Goal: Information Seeking & Learning: Check status

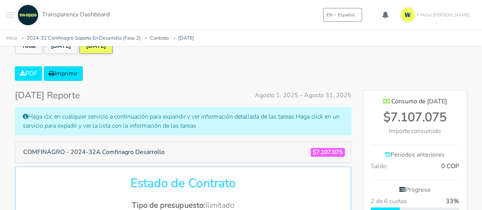
scroll to position [380912, 381229]
drag, startPoint x: 393, startPoint y: 113, endPoint x: 446, endPoint y: 124, distance: 53.8
click at [445, 124] on div "$7.107.075" at bounding box center [415, 117] width 88 height 18
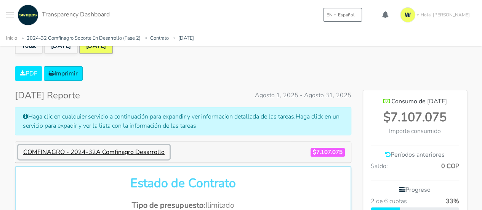
click at [110, 150] on button "COMFINAGRO - 2024-32A Comfinagro Desarrollo" at bounding box center [93, 152] width 151 height 14
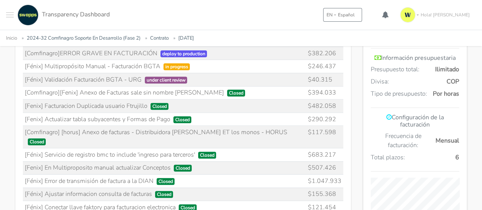
scroll to position [305, 0]
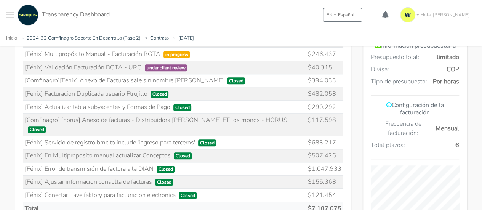
drag, startPoint x: 342, startPoint y: 158, endPoint x: 26, endPoint y: 158, distance: 316.5
click at [26, 162] on tr "[Fénix] Error de transmisión de factura a la DIAN Closed $1.047.933" at bounding box center [183, 168] width 321 height 13
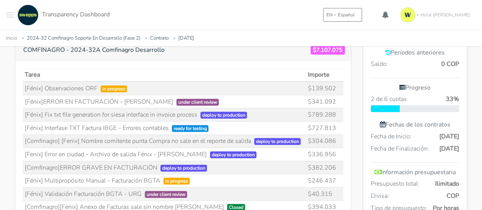
scroll to position [191, 0]
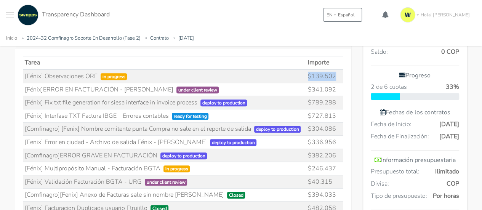
drag, startPoint x: 328, startPoint y: 74, endPoint x: 309, endPoint y: 74, distance: 18.7
click at [309, 74] on td "$139.502" at bounding box center [324, 75] width 37 height 13
drag, startPoint x: 331, startPoint y: 179, endPoint x: 227, endPoint y: 181, distance: 103.7
click at [59, 178] on tr "[Fénix] Validación Facturación BGTA - URG under client review $40.315" at bounding box center [183, 181] width 321 height 13
click at [329, 180] on td "$40.315" at bounding box center [324, 181] width 37 height 13
